Goal: Answer question/provide support: Share knowledge or assist other users

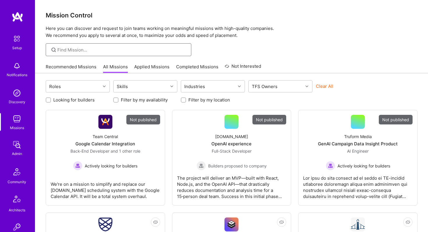
click at [80, 51] on input at bounding box center [122, 50] width 130 height 6
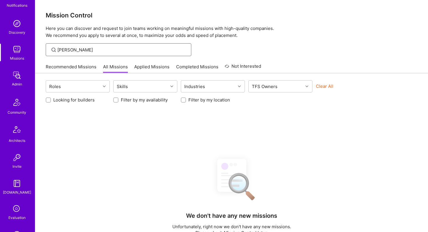
scroll to position [77, 0]
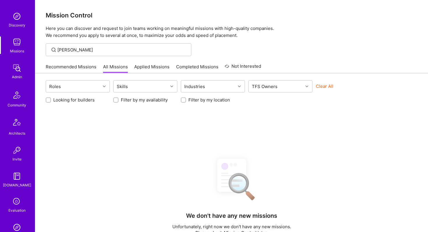
click at [96, 53] on div "[PERSON_NAME]" at bounding box center [119, 49] width 146 height 13
click at [96, 50] on input "[PERSON_NAME]" at bounding box center [122, 50] width 130 height 6
type input "s"
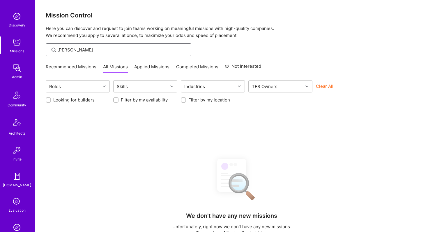
type input "[PERSON_NAME]"
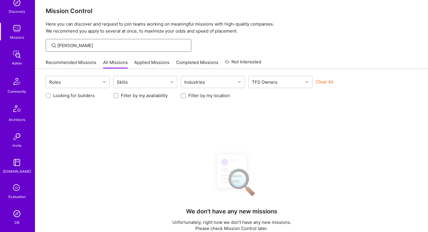
scroll to position [86, 0]
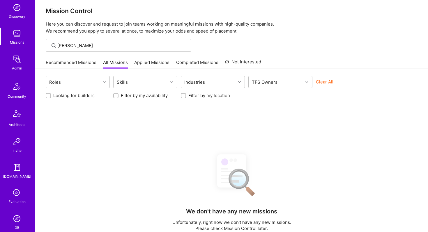
click at [20, 40] on div "Missions" at bounding box center [17, 42] width 14 height 6
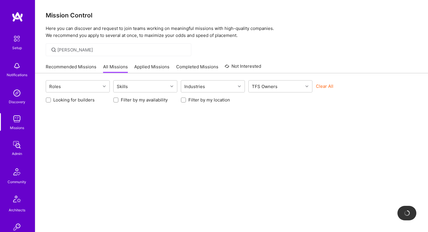
click at [17, 142] on img at bounding box center [17, 145] width 12 height 12
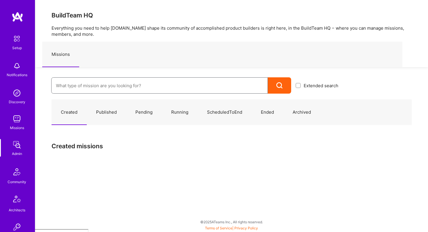
click at [85, 84] on input at bounding box center [159, 85] width 207 height 15
type input "a"
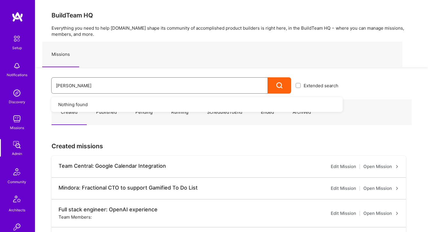
type input "[PERSON_NAME]"
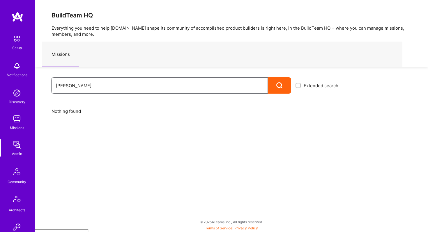
click at [74, 86] on input "[PERSON_NAME]" at bounding box center [159, 85] width 207 height 15
type input "stephennadler"
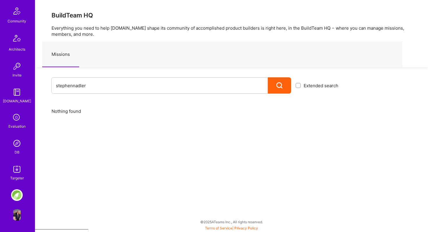
click at [17, 151] on div "DB" at bounding box center [17, 152] width 5 height 6
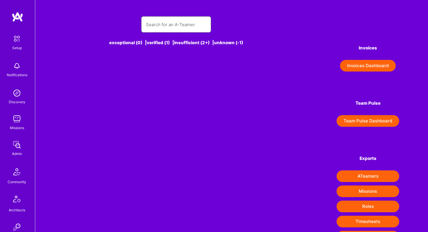
click at [163, 28] on input "text" at bounding box center [176, 24] width 61 height 15
type input "m"
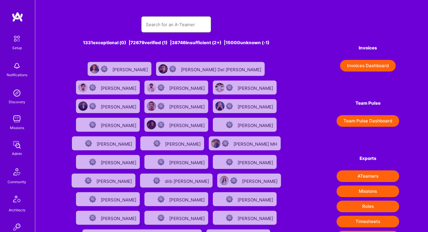
type input "h"
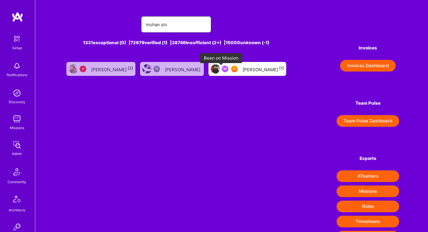
type input "mohan sin"
click at [231, 70] on img at bounding box center [234, 69] width 7 height 7
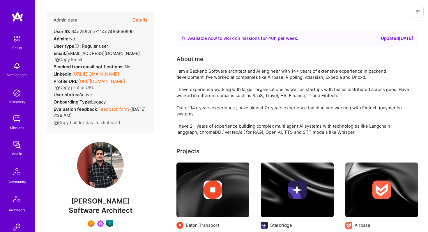
click at [142, 18] on button "Details" at bounding box center [140, 20] width 15 height 17
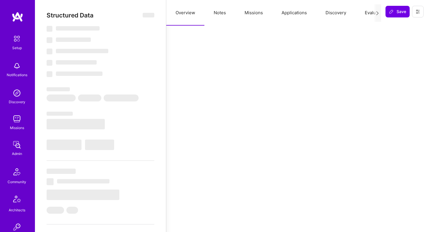
select select "Right Now"
select select "7"
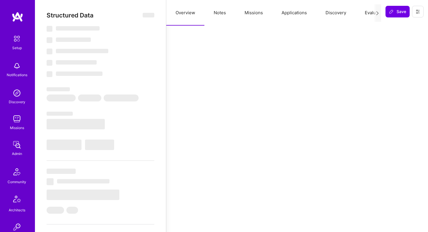
select select "IN"
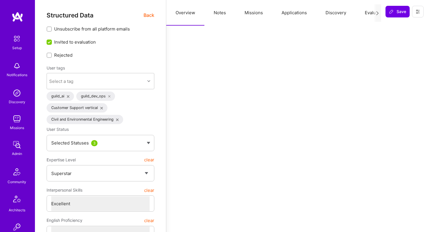
click at [258, 12] on button "Missions" at bounding box center [253, 13] width 37 height 26
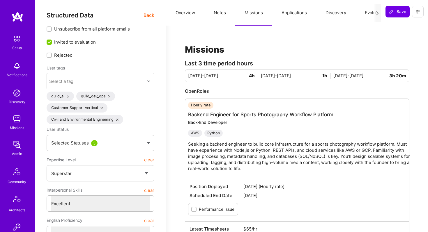
click at [295, 13] on button "Applications" at bounding box center [294, 13] width 44 height 26
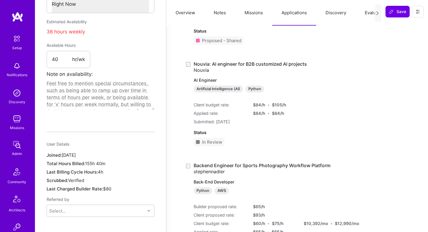
scroll to position [385, 0]
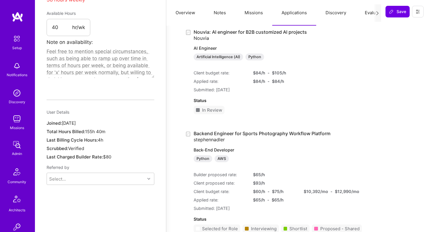
click at [247, 133] on link "Backend Engineer for Sports Photography Workflow Platform stephennadler Back-En…" at bounding box center [278, 147] width 168 height 32
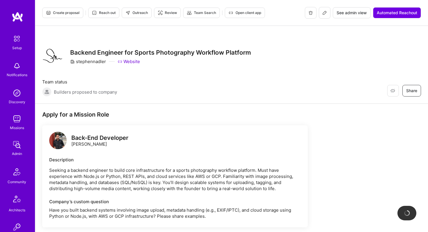
click at [322, 13] on icon at bounding box center [324, 12] width 5 height 5
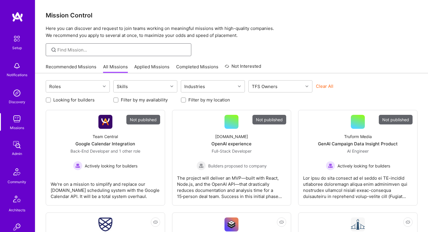
click at [76, 51] on input at bounding box center [122, 50] width 130 height 6
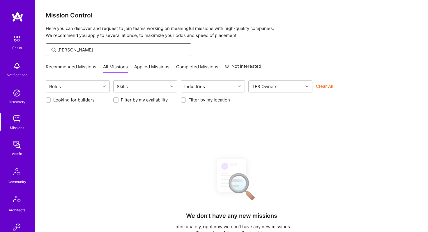
type input "Stephen"
click at [19, 120] on img at bounding box center [17, 119] width 12 height 12
click at [17, 120] on img at bounding box center [17, 119] width 12 height 12
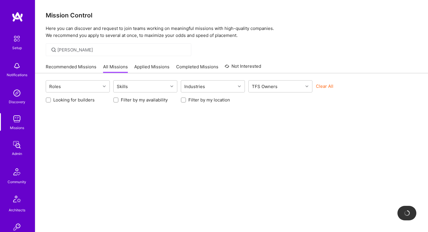
click at [17, 149] on img at bounding box center [17, 145] width 12 height 12
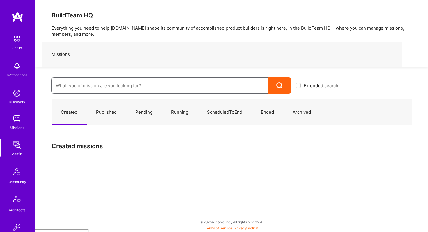
click at [78, 88] on input at bounding box center [159, 85] width 207 height 15
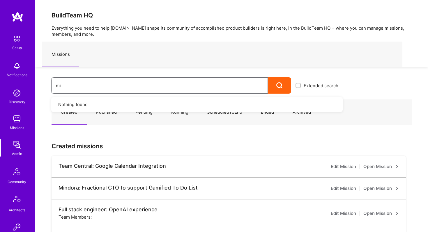
type input "m"
type input "[PERSON_NAME]"
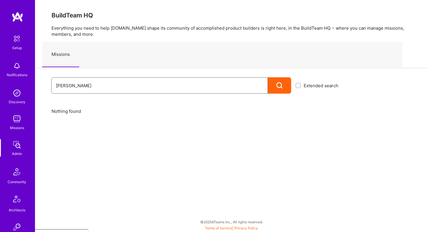
click at [89, 88] on input "[PERSON_NAME]" at bounding box center [159, 85] width 207 height 15
type input "s"
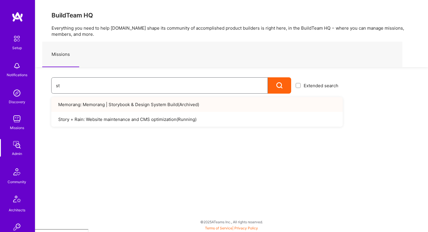
type input "s"
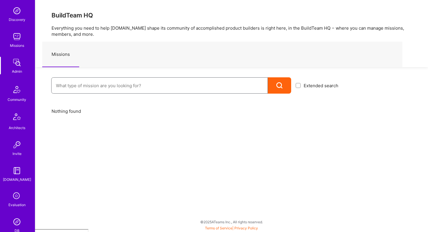
scroll to position [104, 0]
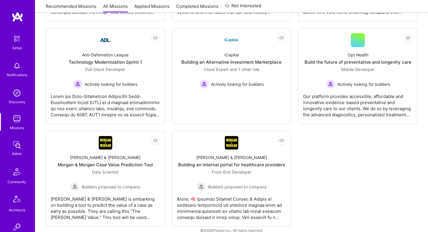
scroll to position [1984, 0]
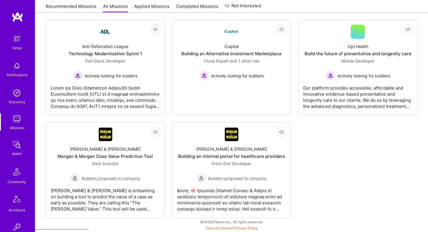
click at [17, 121] on img at bounding box center [17, 119] width 12 height 12
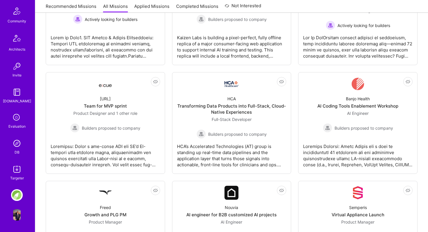
scroll to position [569, 0]
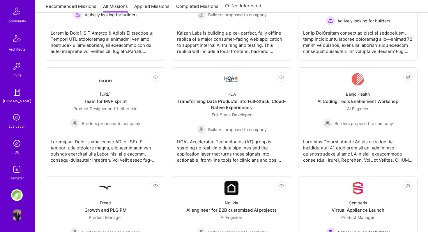
click at [16, 146] on img at bounding box center [17, 144] width 12 height 12
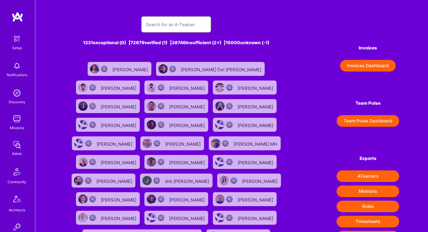
click at [155, 24] on input "text" at bounding box center [176, 24] width 61 height 15
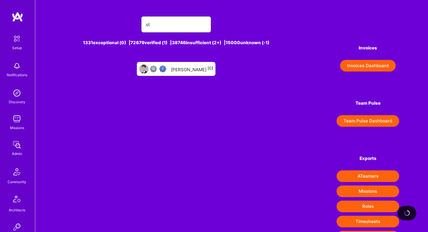
type input "s"
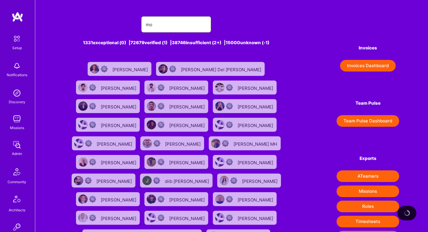
type input "m"
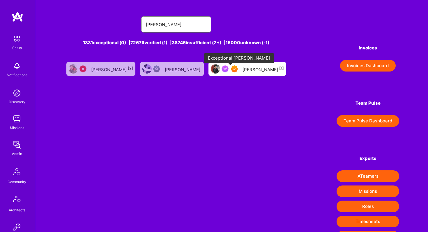
type input "mohan singh"
click at [232, 71] on img at bounding box center [234, 69] width 7 height 7
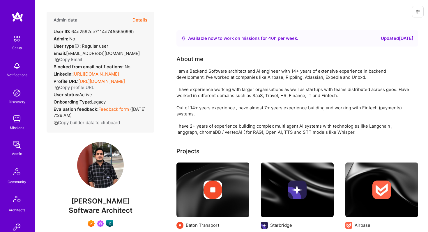
click at [141, 20] on button "Details" at bounding box center [140, 20] width 15 height 17
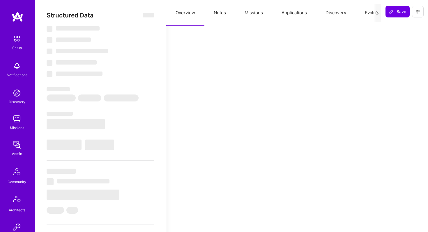
click at [250, 13] on button "Missions" at bounding box center [253, 13] width 37 height 26
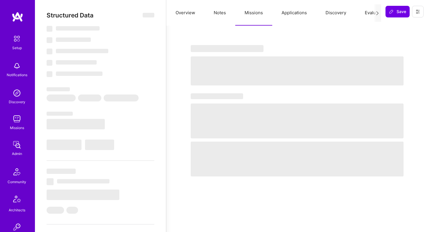
select select "Right Now"
select select "7"
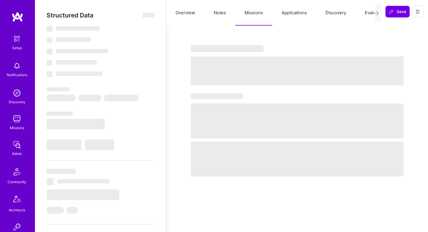
select select "IN"
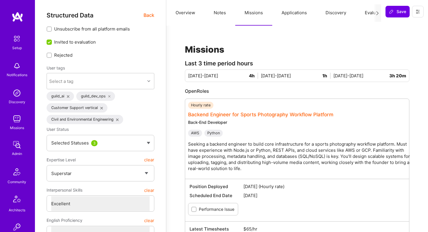
click at [242, 116] on link "Backend Engineer for Sports Photography Workflow Platform" at bounding box center [260, 115] width 145 height 6
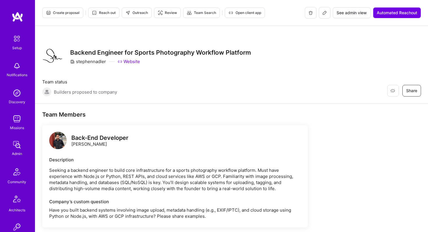
click at [323, 14] on icon at bounding box center [324, 12] width 5 height 5
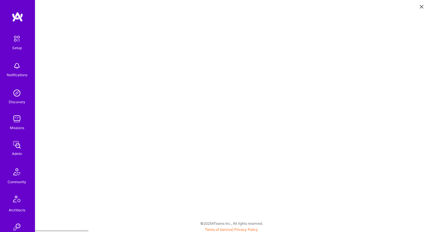
scroll to position [1, 0]
click at [20, 18] on img at bounding box center [18, 17] width 12 height 10
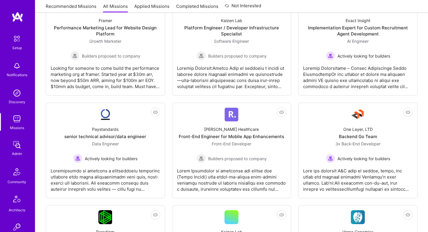
scroll to position [323, 0]
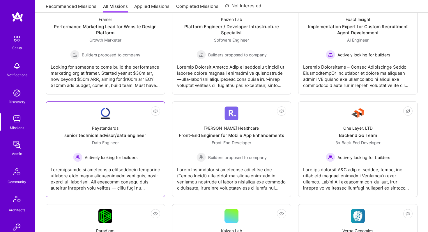
click at [123, 126] on div "Paystandards senior technical advisor/data engineer Data Engineer Actively look…" at bounding box center [106, 142] width 110 height 42
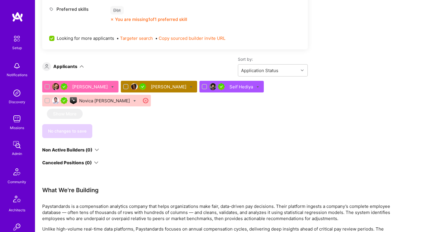
scroll to position [345, 0]
click at [177, 84] on div "Marni Muhati" at bounding box center [169, 87] width 37 height 6
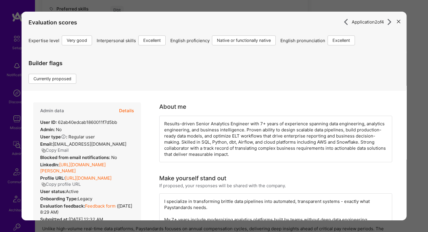
click at [128, 111] on button "Details" at bounding box center [126, 111] width 15 height 17
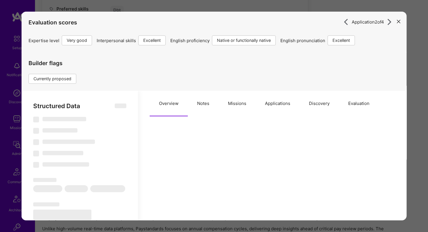
type textarea "x"
select select "Right Now"
select select "5"
select select "7"
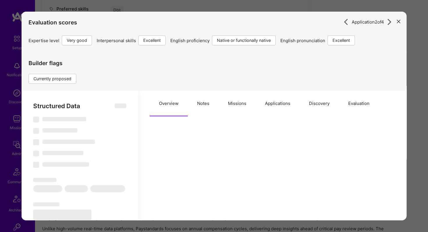
select select "7"
select select "US"
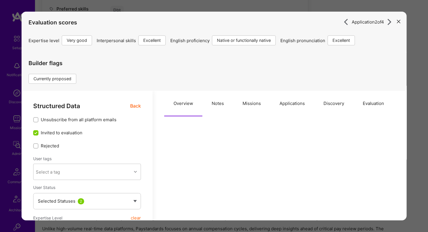
click at [285, 104] on button "Applications" at bounding box center [292, 104] width 44 height 26
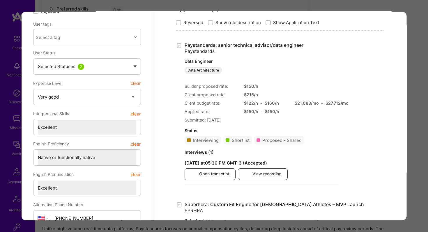
scroll to position [137, 0]
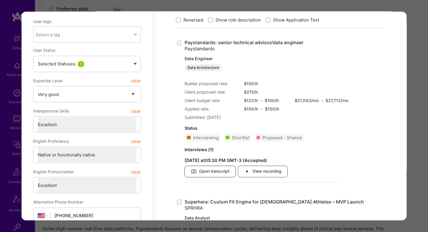
click at [221, 171] on span "Open transcript" at bounding box center [210, 172] width 39 height 6
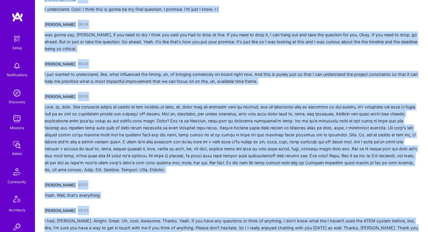
scroll to position [1896, 0]
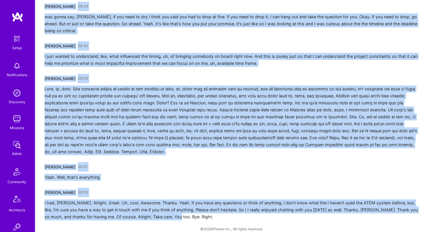
drag, startPoint x: 40, startPoint y: 115, endPoint x: 245, endPoint y: 232, distance: 236.4
copy div "Leigh Heyman 00:06 Hi. Hey, Vicky. How are you? Good. How are you? I'm doing gr…"
